Goal: Navigation & Orientation: Go to known website

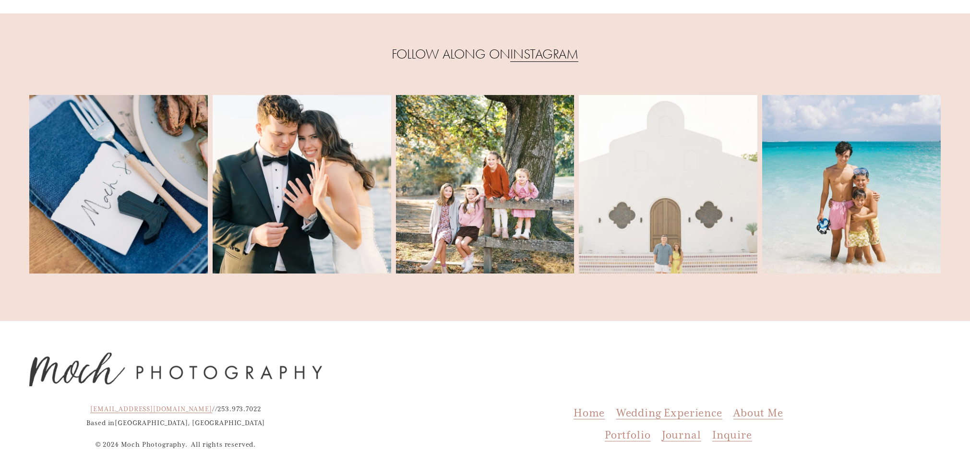
scroll to position [4357, 0]
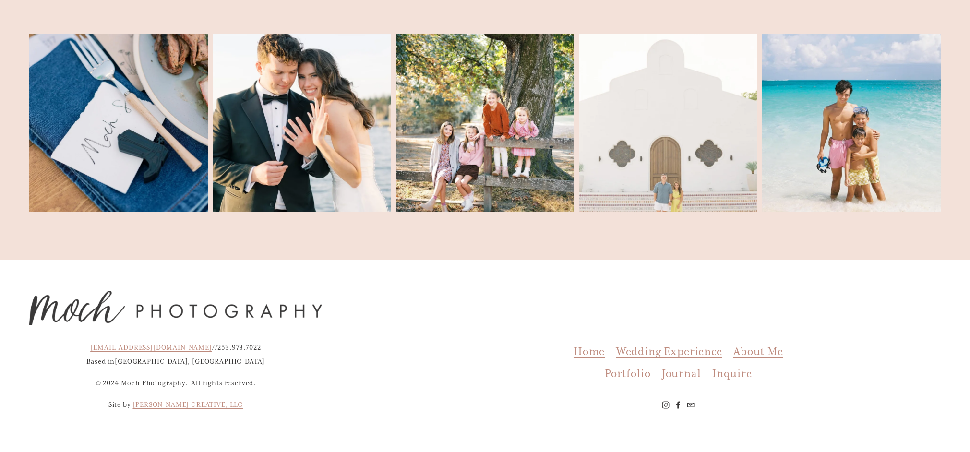
click at [694, 369] on span "Journal" at bounding box center [681, 374] width 39 height 14
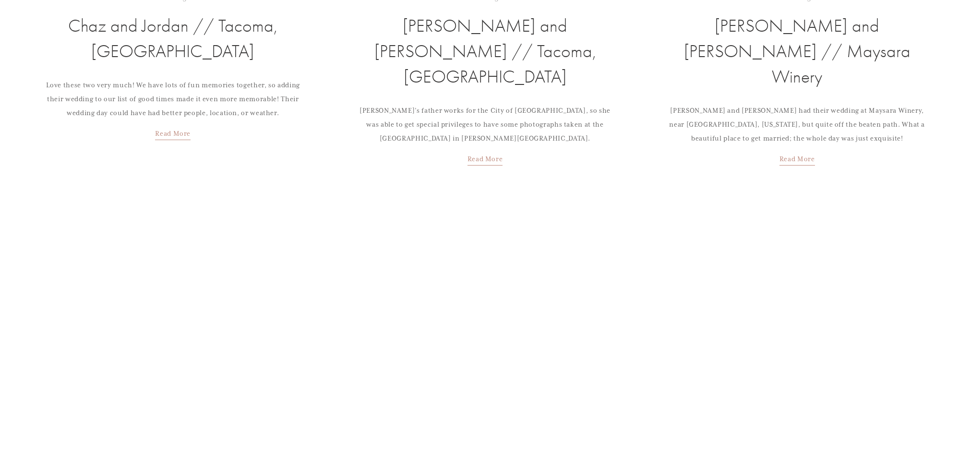
scroll to position [2070, 0]
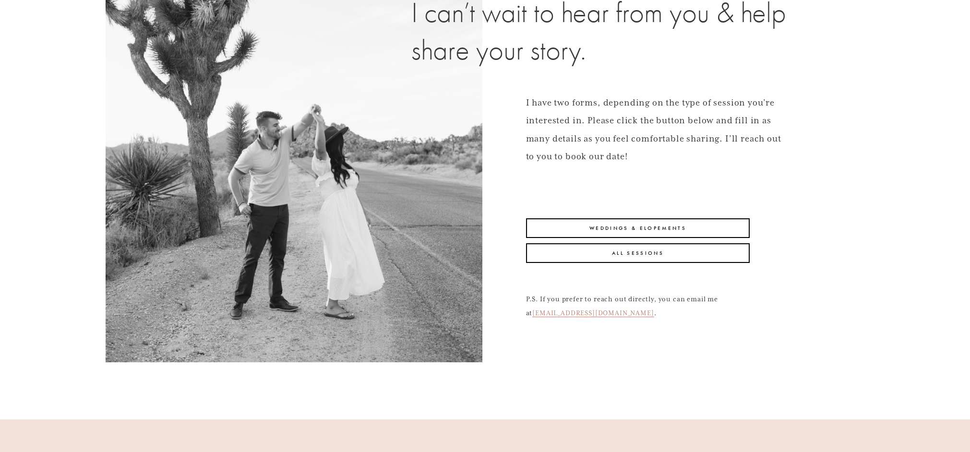
scroll to position [154, 0]
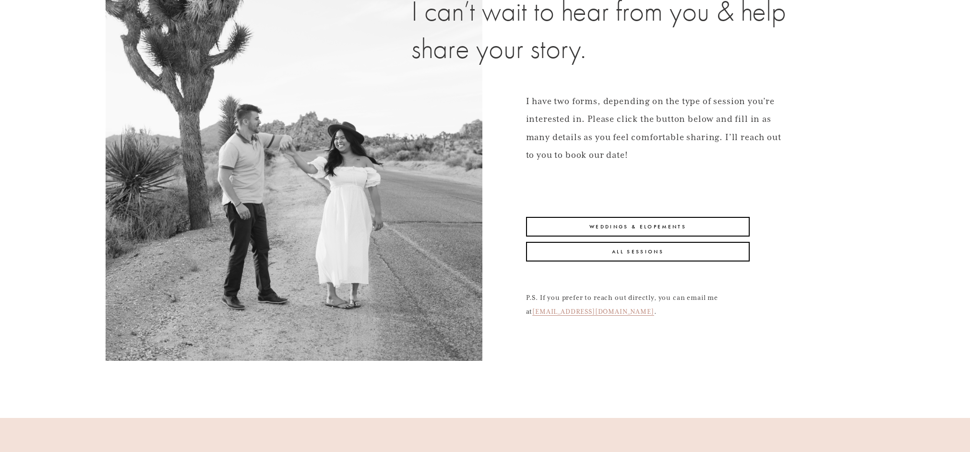
click at [698, 243] on link "All Sessions" at bounding box center [638, 252] width 224 height 20
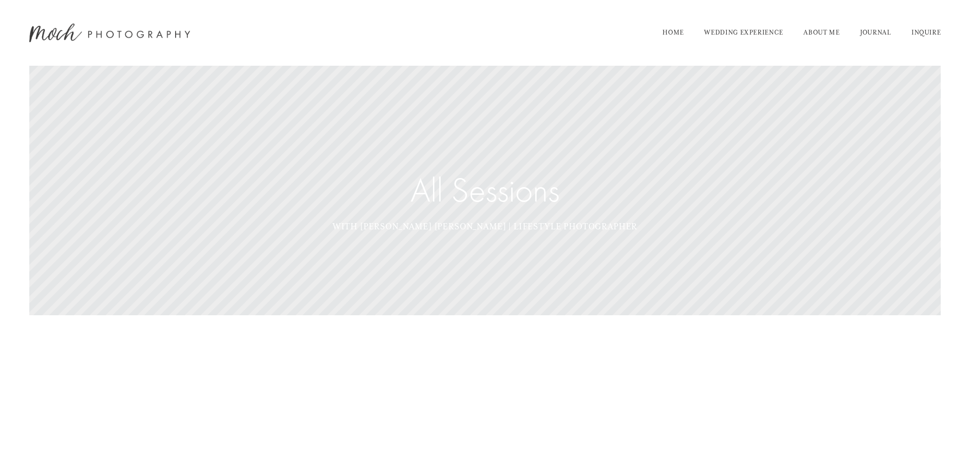
click at [98, 35] on img at bounding box center [109, 33] width 161 height 19
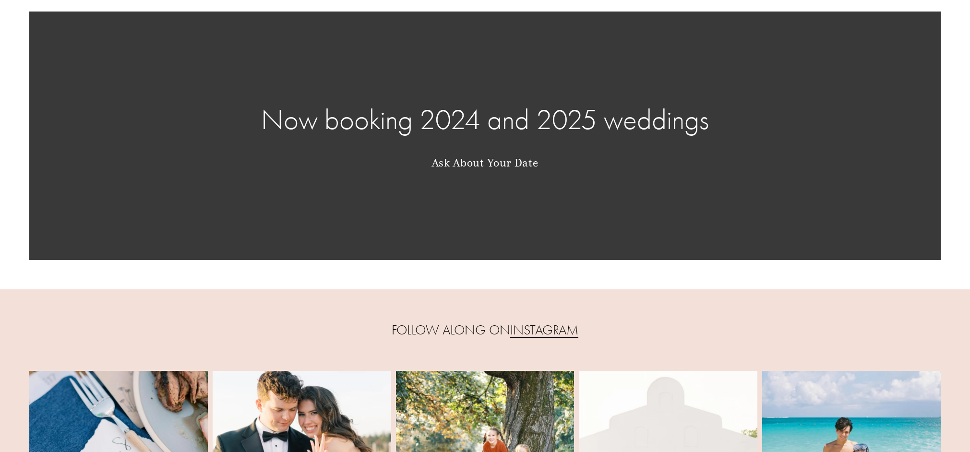
scroll to position [4357, 0]
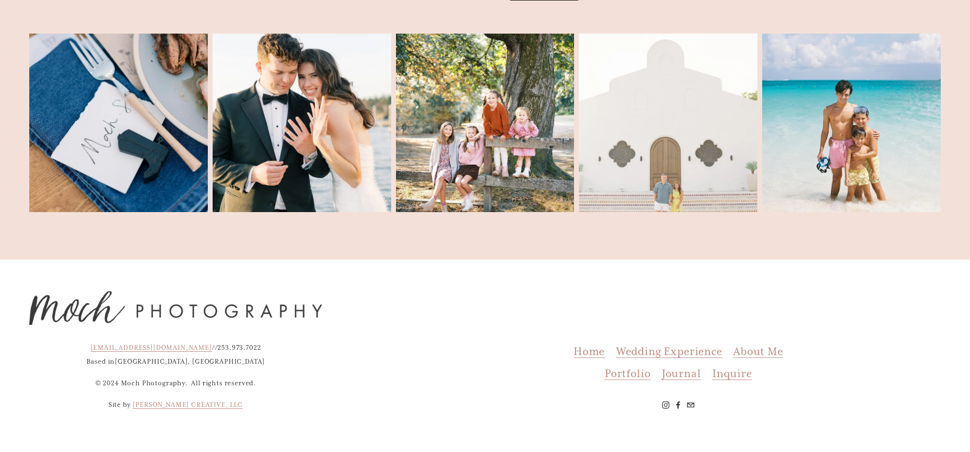
click at [664, 404] on use "Instagram" at bounding box center [665, 404] width 15 height 15
